Goal: Check status

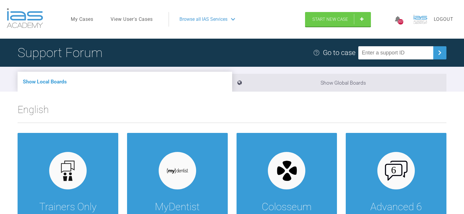
click at [405, 49] on input "text" at bounding box center [395, 52] width 75 height 13
paste input "CLAK7PXM"
type input "CLAK7PXM"
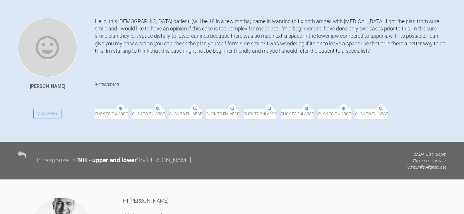
scroll to position [146, 0]
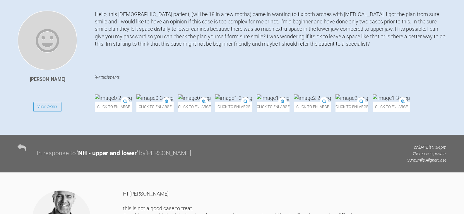
click at [120, 98] on img at bounding box center [113, 97] width 37 height 7
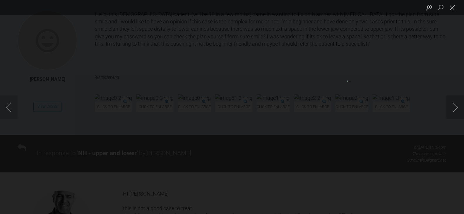
click at [457, 109] on button "Next image" at bounding box center [456, 106] width 18 height 23
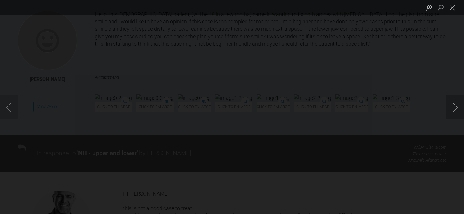
click at [457, 109] on button "Next image" at bounding box center [456, 106] width 18 height 23
click at [380, 149] on div "Lightbox" at bounding box center [232, 107] width 464 height 214
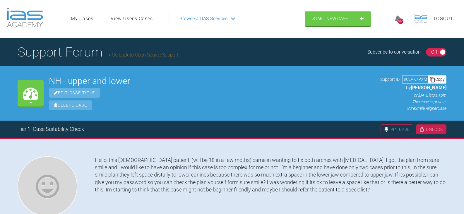
scroll to position [0, 0]
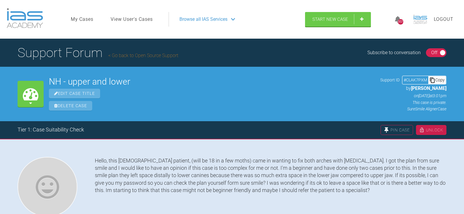
click at [443, 80] on div "Copy" at bounding box center [437, 80] width 18 height 8
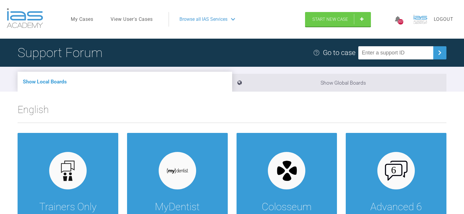
click at [377, 52] on input "text" at bounding box center [395, 52] width 75 height 13
paste input "RO7CMNPC"
type input "RO7CMNPC"
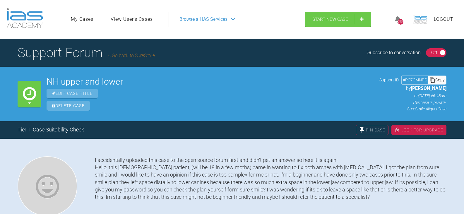
click at [432, 80] on icon at bounding box center [432, 79] width 5 height 5
